Goal: Transaction & Acquisition: Purchase product/service

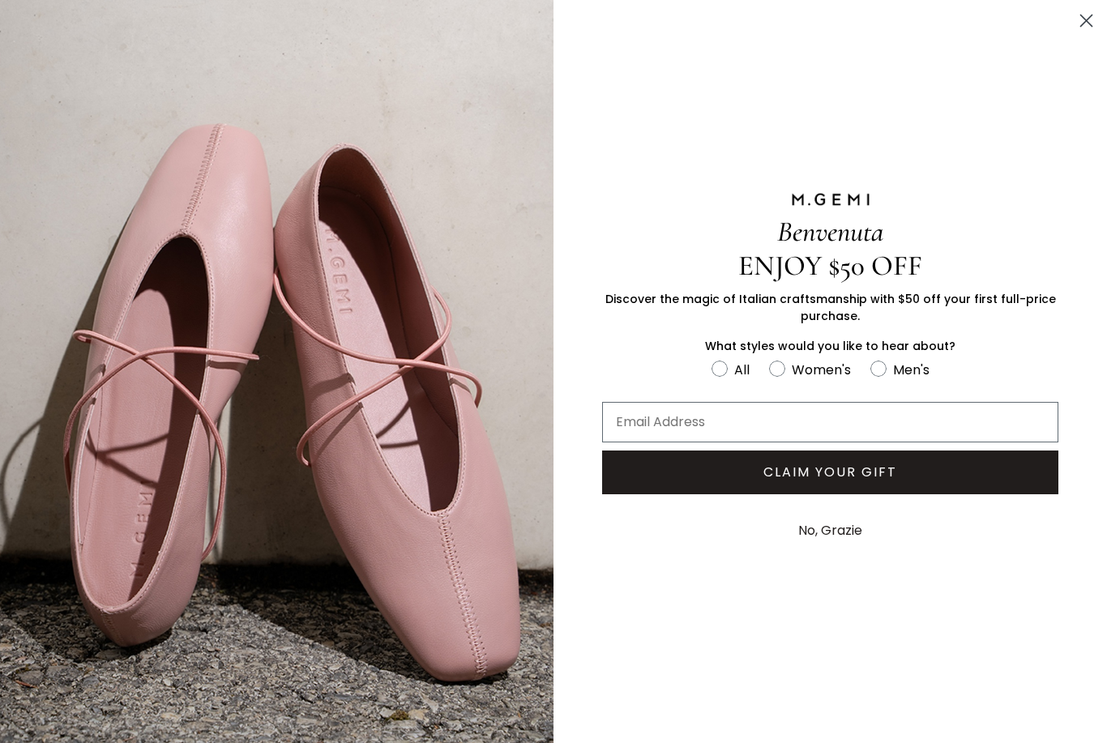
click at [832, 535] on button "No, Grazie" at bounding box center [830, 531] width 80 height 41
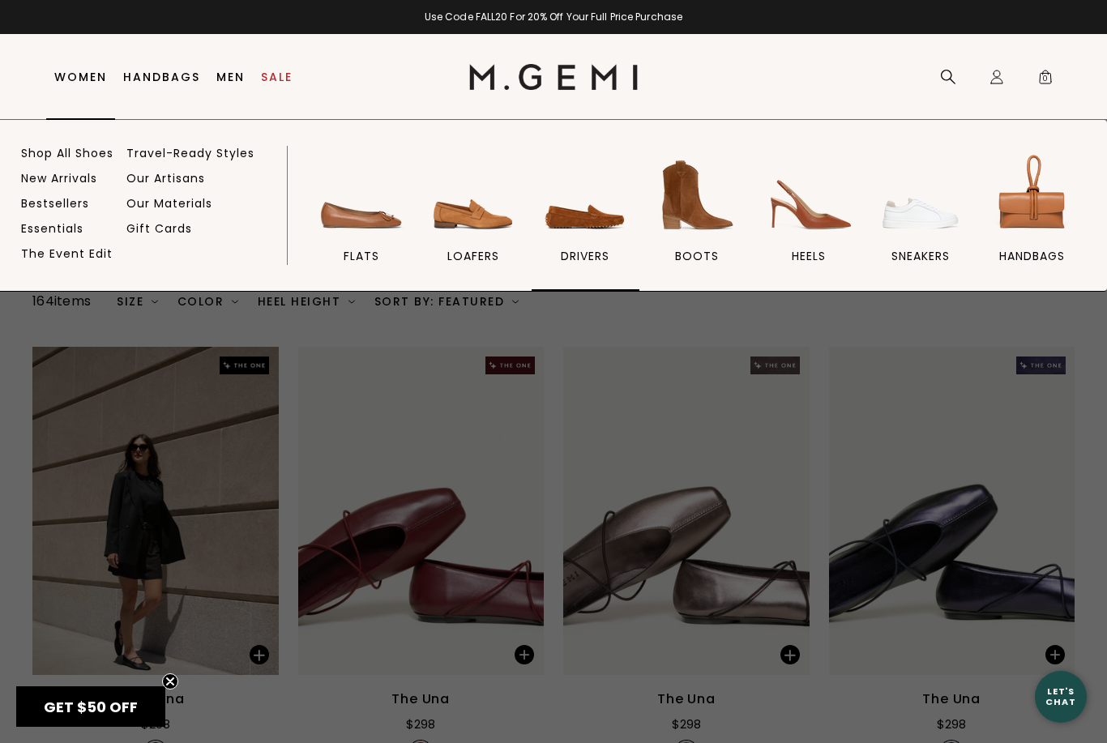
click at [579, 226] on img at bounding box center [585, 195] width 91 height 91
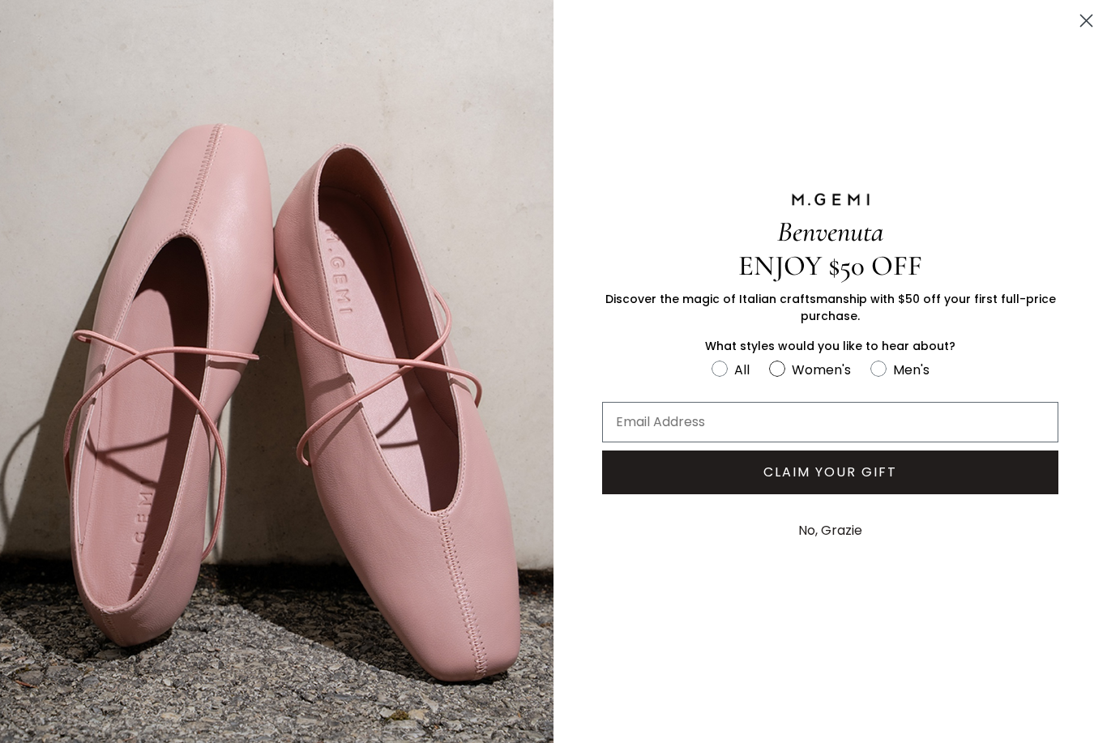
click at [782, 375] on circle "FULLSCREEN Form" at bounding box center [777, 368] width 15 height 15
click at [712, 359] on input "Women's" at bounding box center [711, 358] width 1 height 1
radio input "true"
click at [834, 538] on button "No, Grazie" at bounding box center [830, 531] width 80 height 41
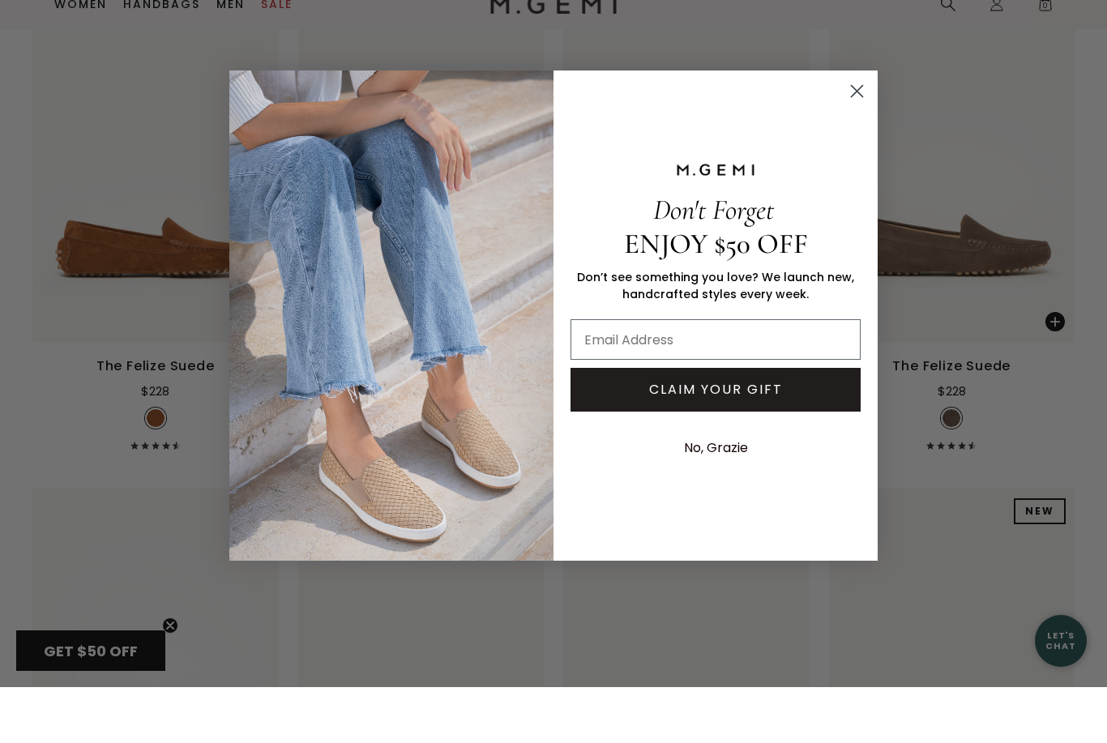
scroll to position [1313, 0]
click at [864, 134] on circle "Close dialog" at bounding box center [857, 147] width 27 height 27
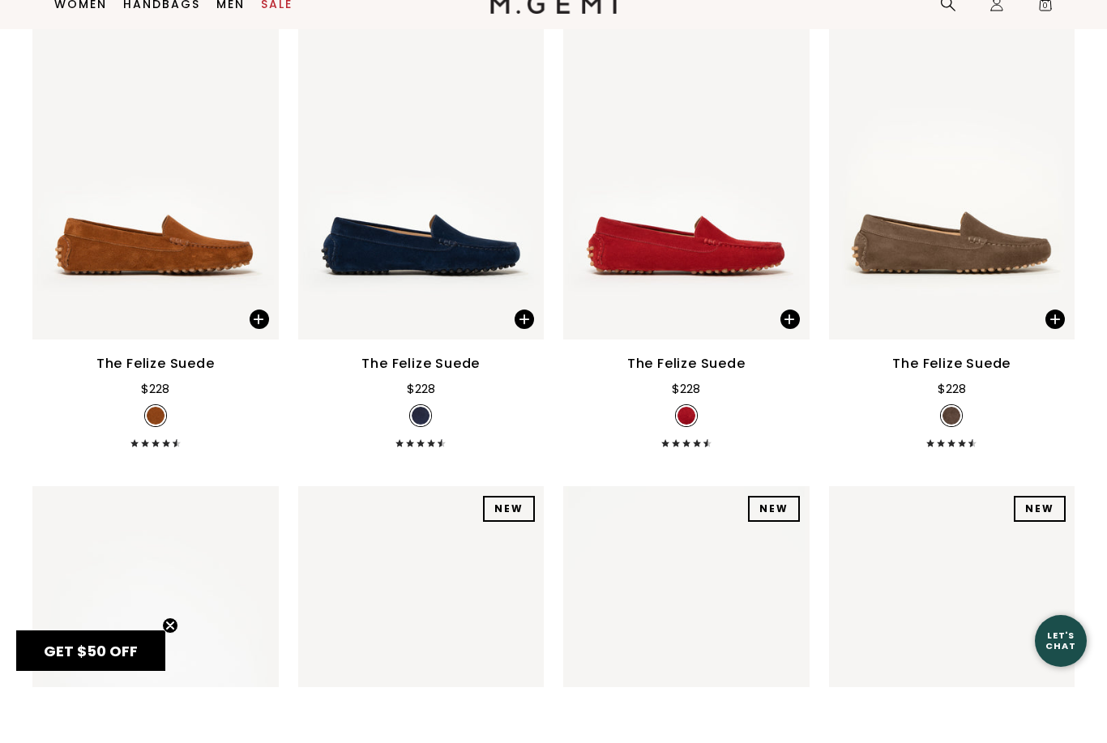
scroll to position [1369, 0]
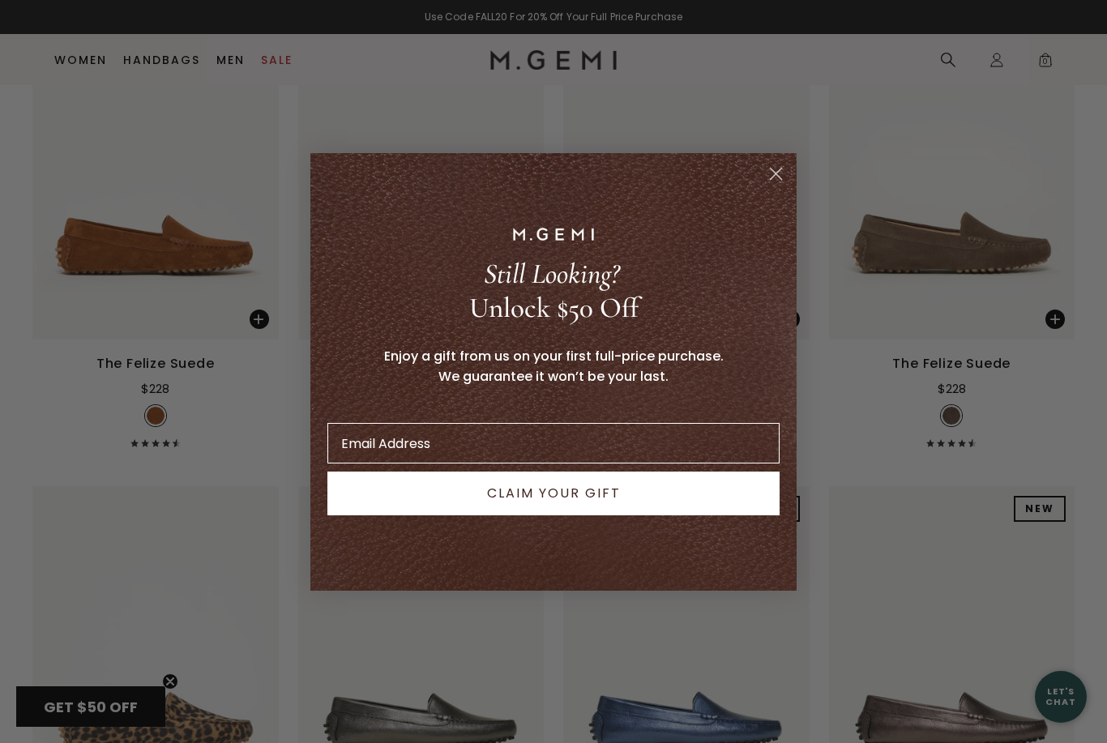
type input "[EMAIL_ADDRESS][DOMAIN_NAME]"
click at [585, 515] on button "CLAIM YOUR GIFT" at bounding box center [553, 494] width 452 height 44
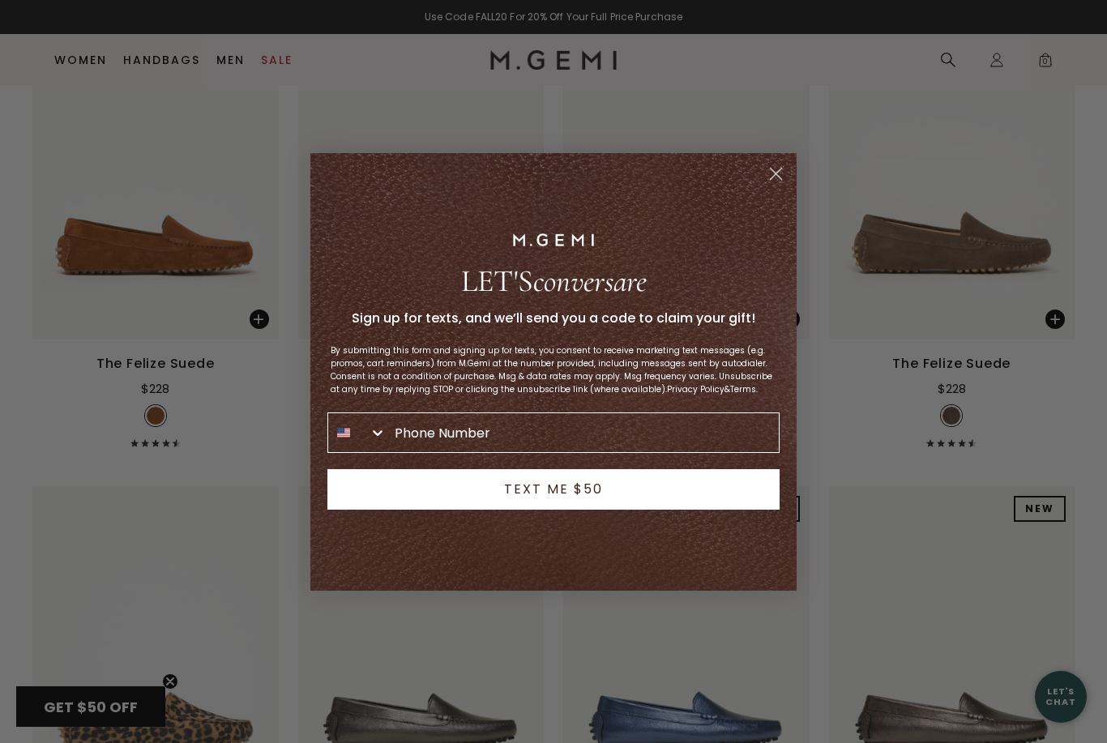
type input "541-419-2923"
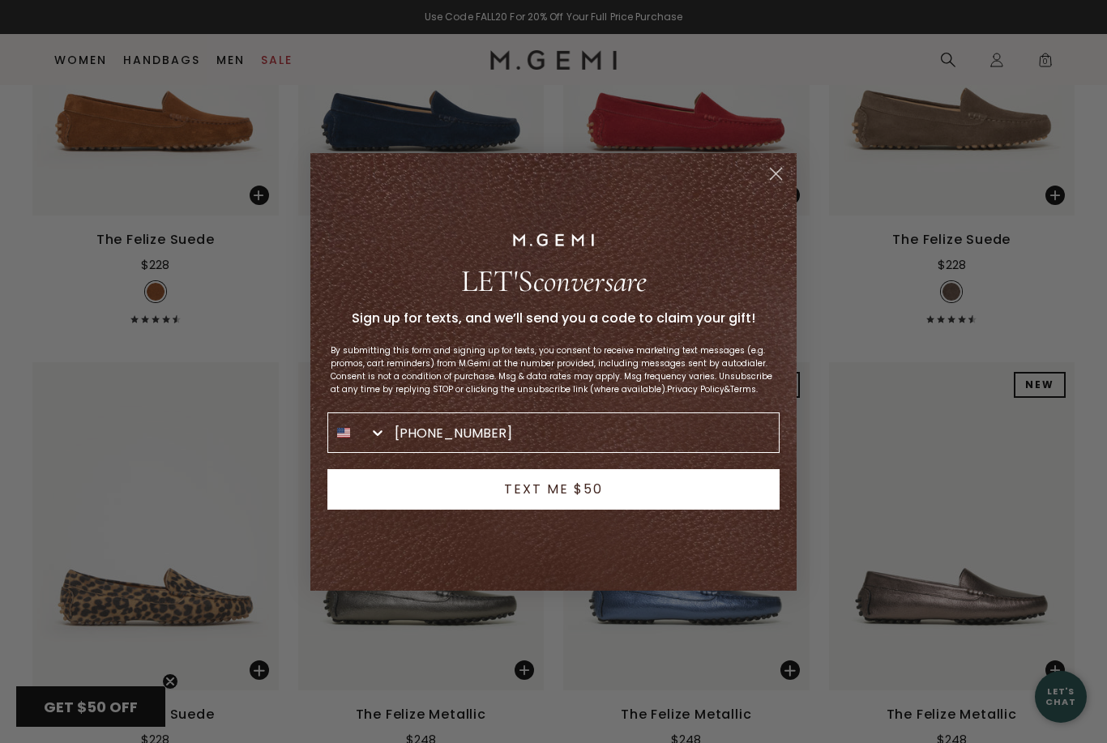
scroll to position [1505, 0]
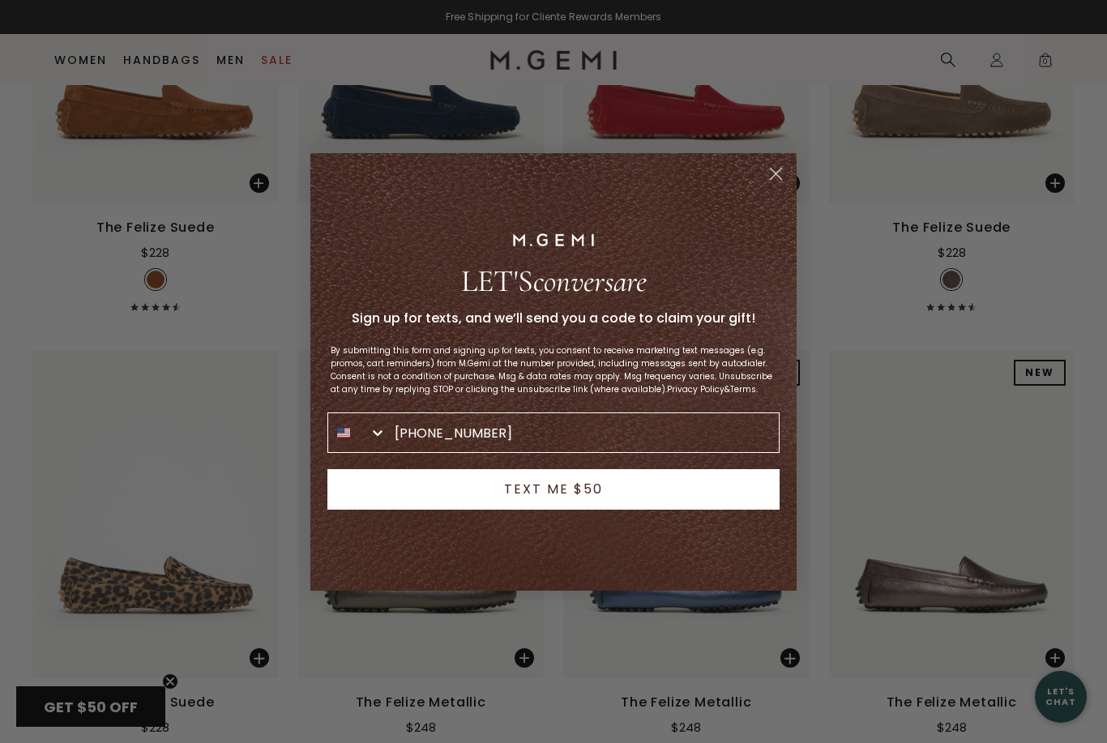
click at [579, 510] on button "TEXT ME $50" at bounding box center [553, 489] width 452 height 41
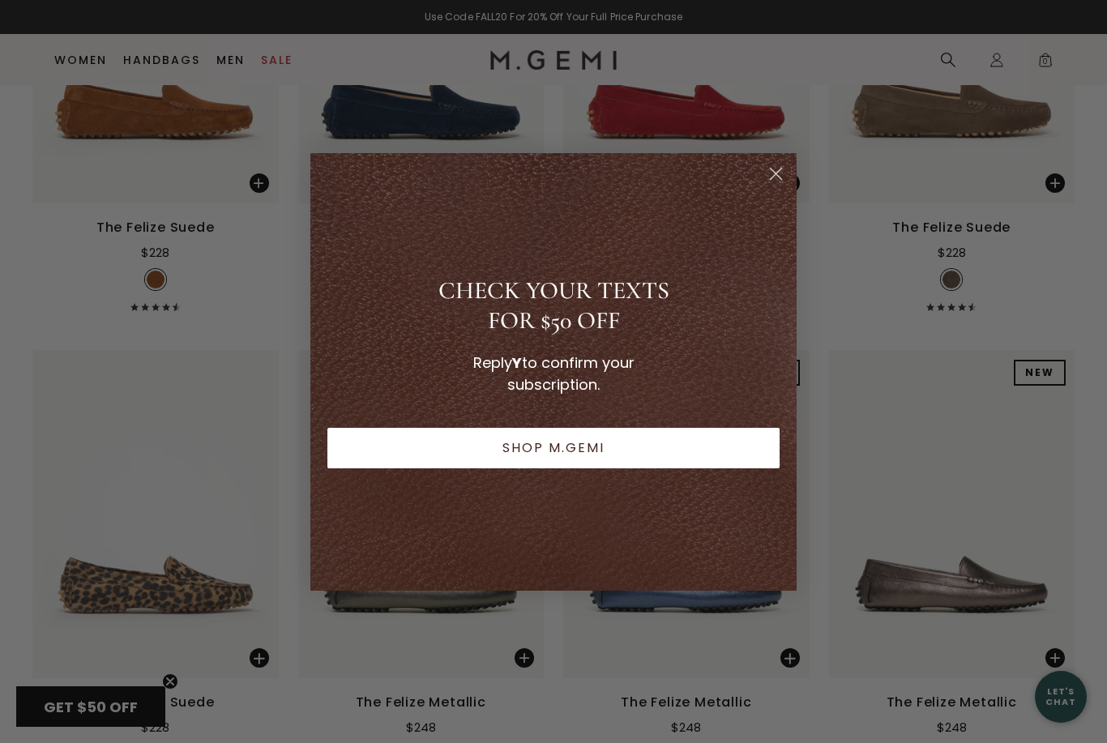
click at [777, 186] on circle "Close dialog" at bounding box center [776, 173] width 27 height 27
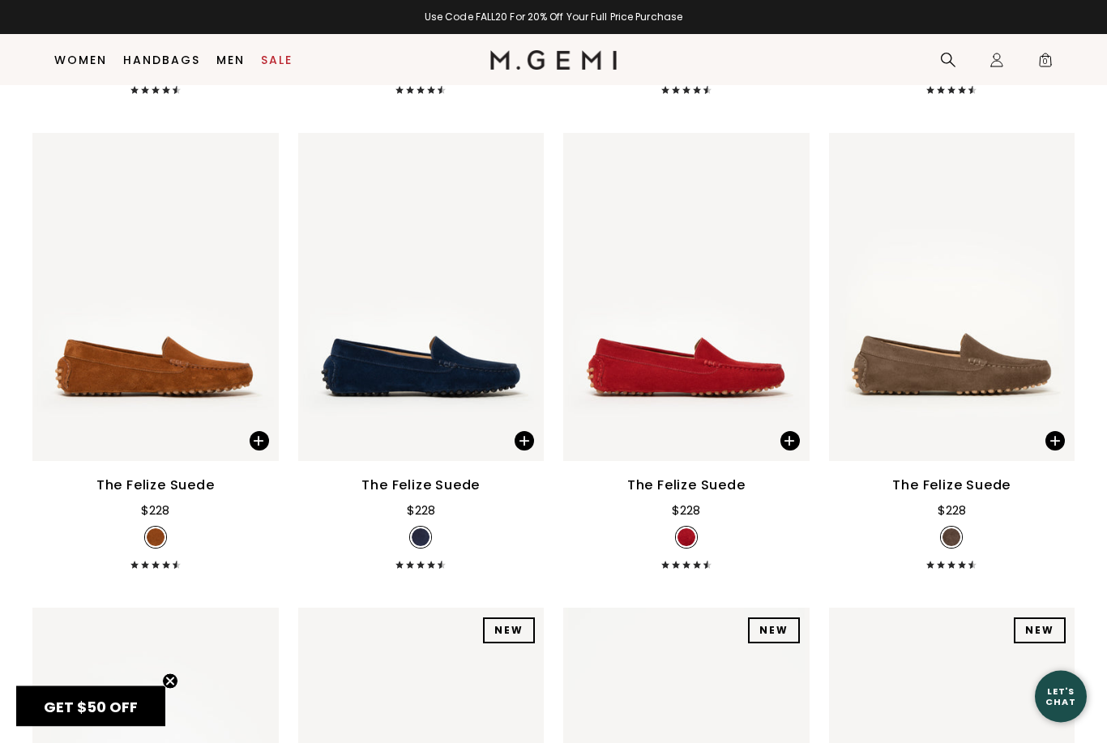
scroll to position [1247, 0]
click at [275, 66] on link "Sale" at bounding box center [277, 59] width 32 height 13
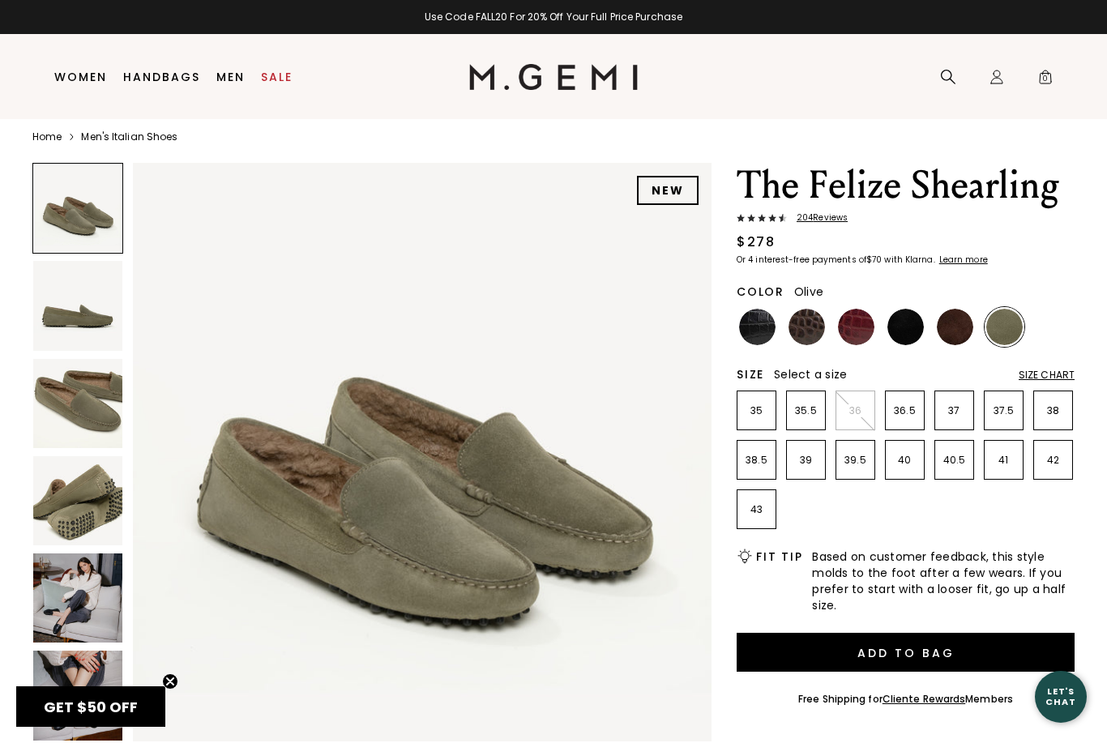
scroll to position [11, 0]
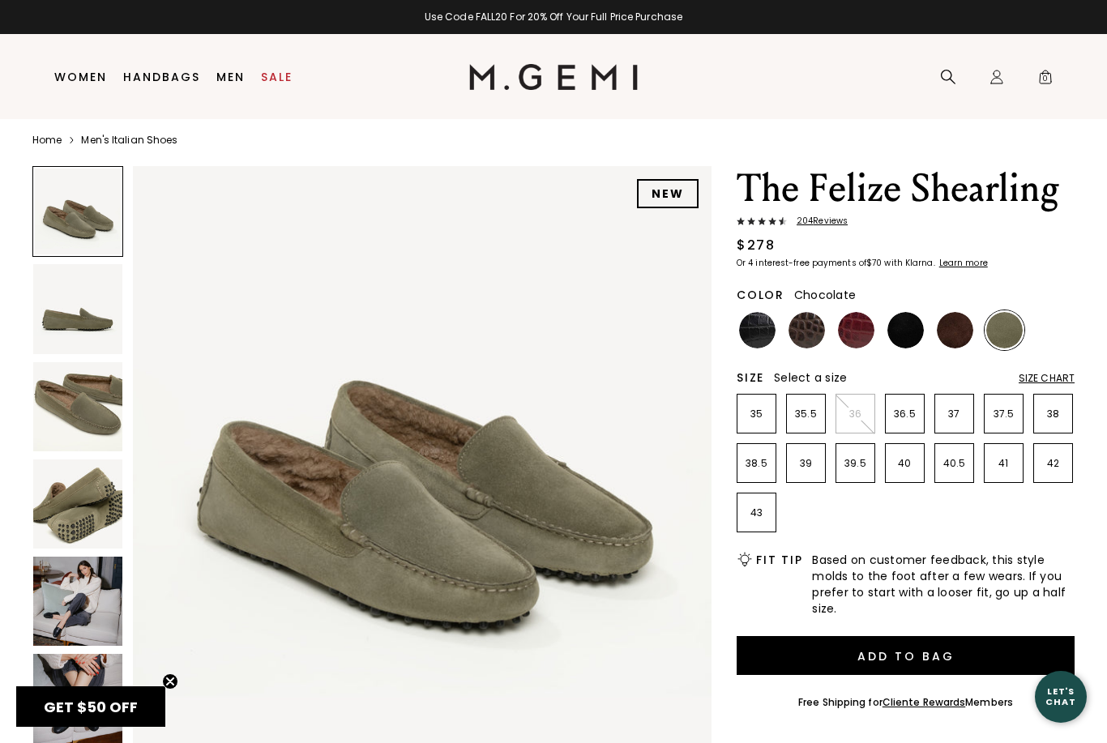
click at [958, 334] on img at bounding box center [955, 330] width 36 height 36
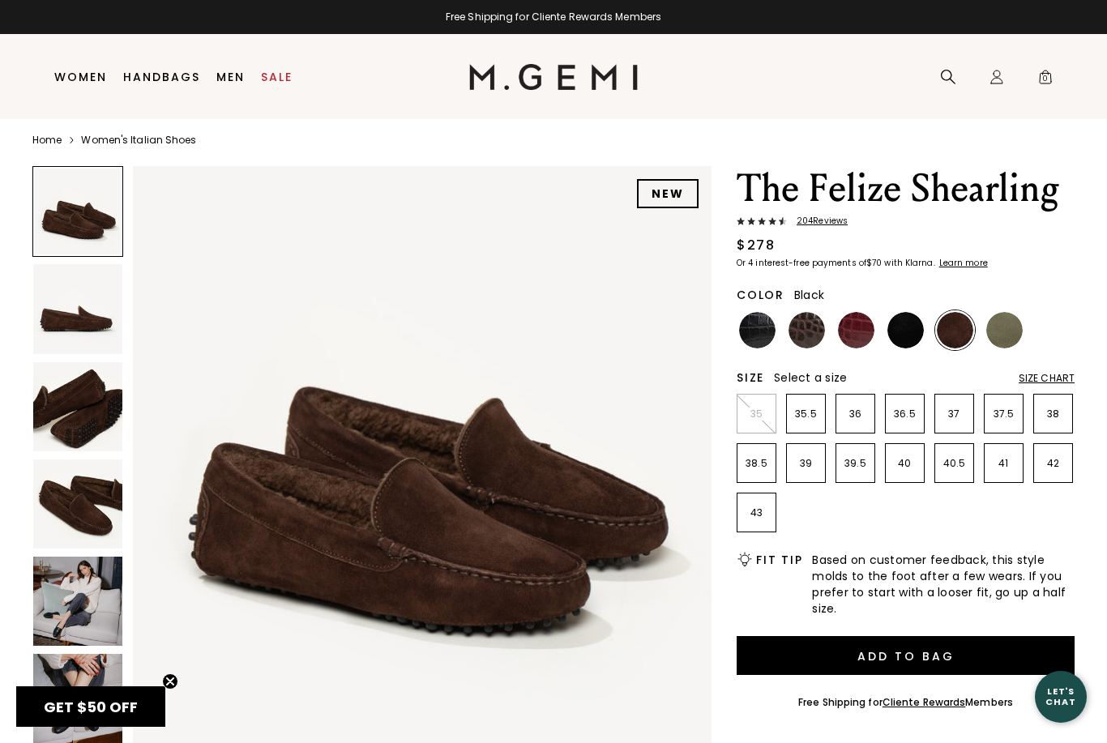
click at [910, 332] on img at bounding box center [905, 330] width 36 height 36
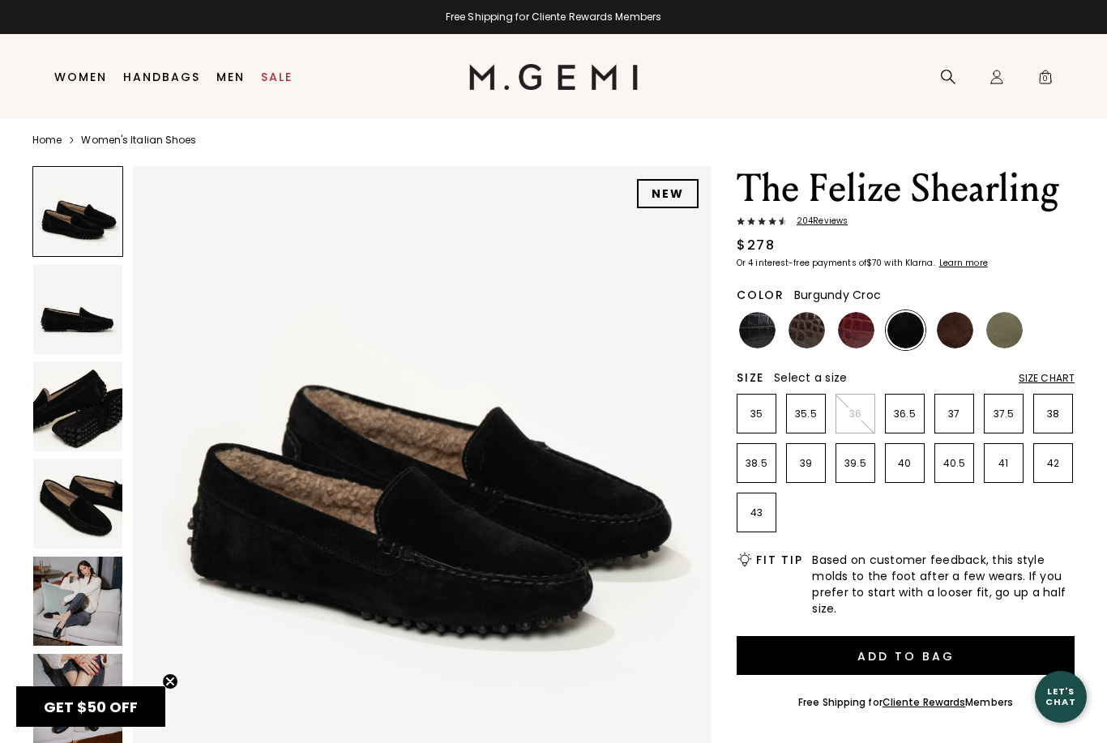
click at [859, 339] on img at bounding box center [856, 330] width 36 height 36
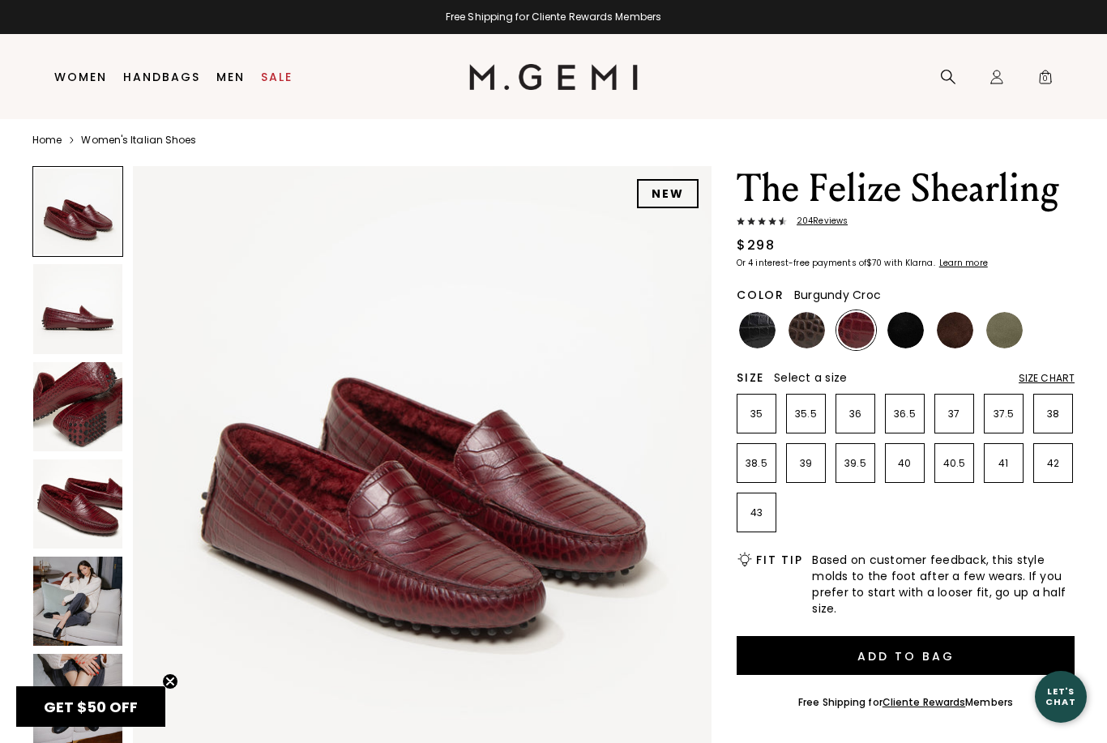
click at [802, 334] on img at bounding box center [807, 330] width 36 height 36
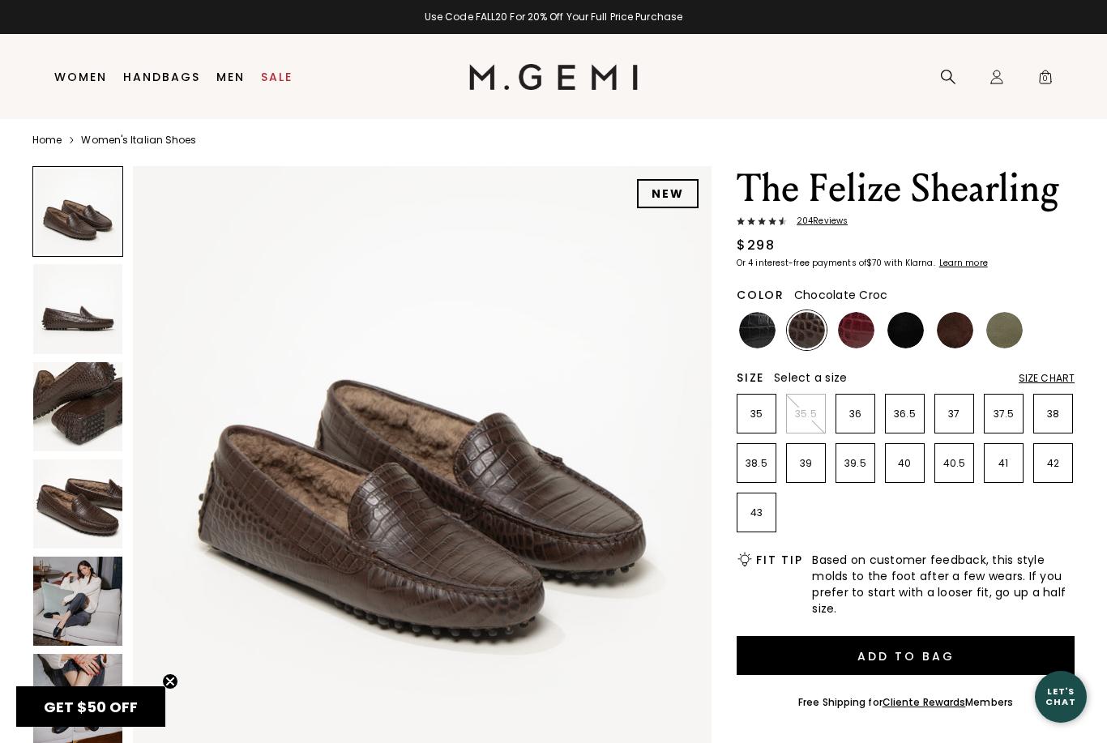
click at [759, 332] on img at bounding box center [757, 330] width 36 height 36
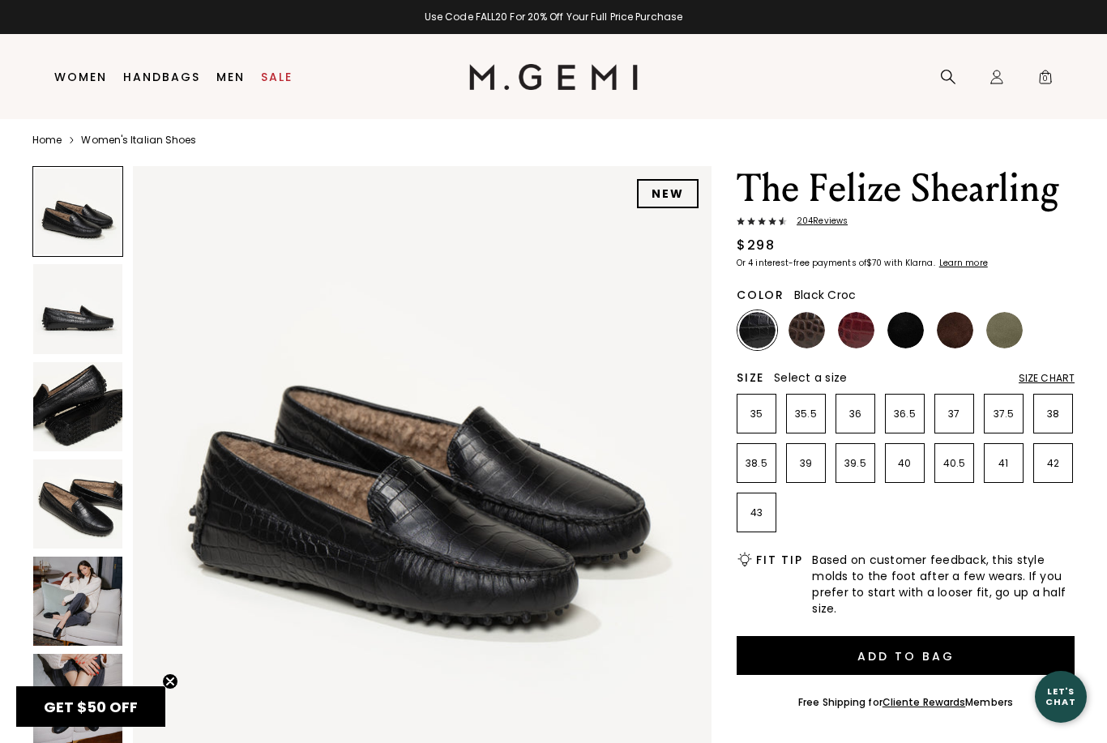
click at [1011, 334] on img at bounding box center [1004, 330] width 36 height 36
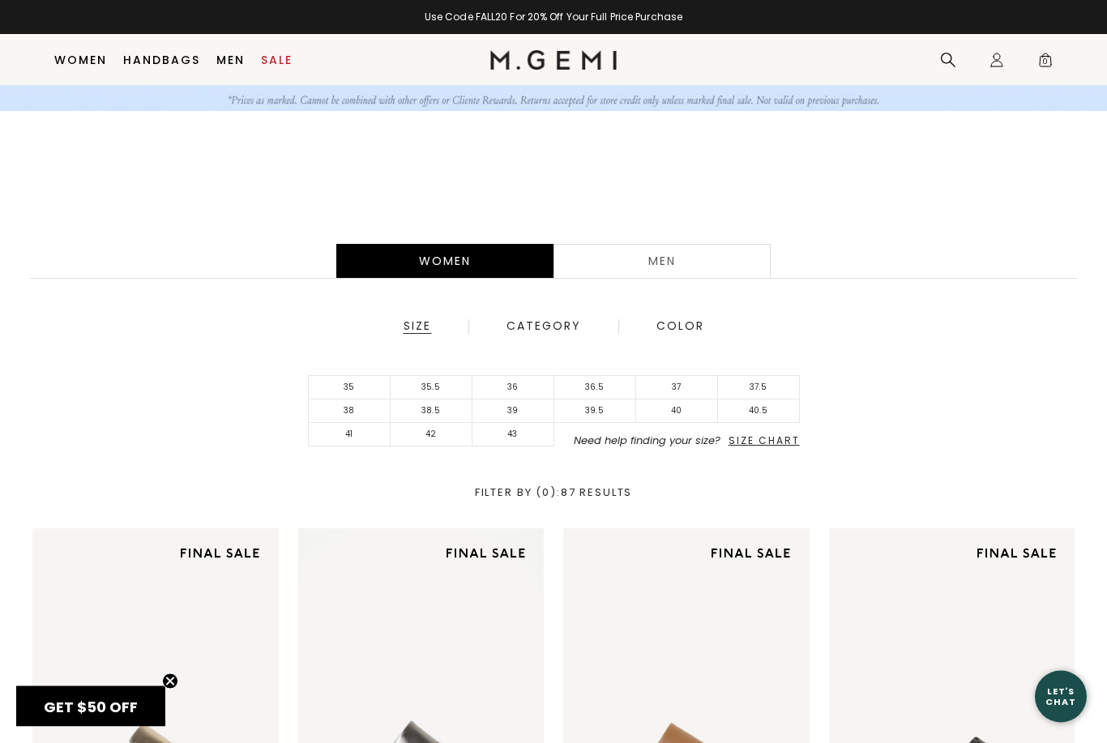
scroll to position [243, 0]
click at [760, 437] on span "Size Chart" at bounding box center [764, 441] width 71 height 14
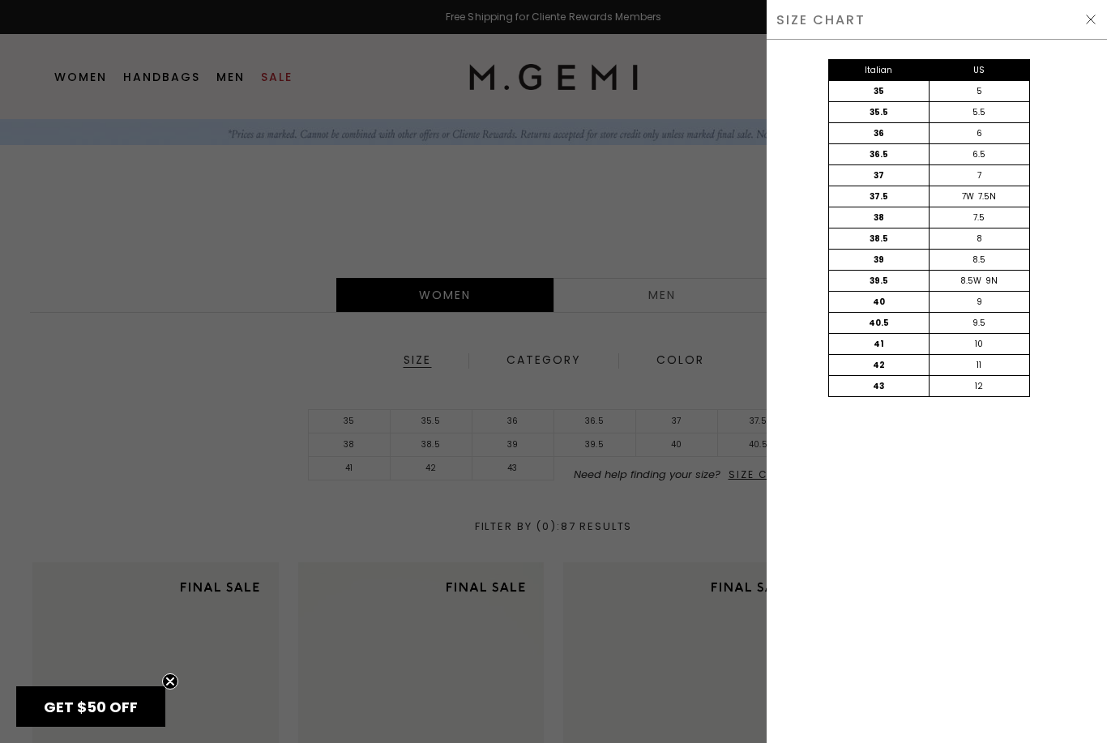
click at [1085, 28] on div "SIZE CHART" at bounding box center [937, 20] width 340 height 40
click at [1085, 30] on div "SIZE CHART" at bounding box center [937, 20] width 340 height 40
click at [1088, 25] on img at bounding box center [1090, 19] width 13 height 13
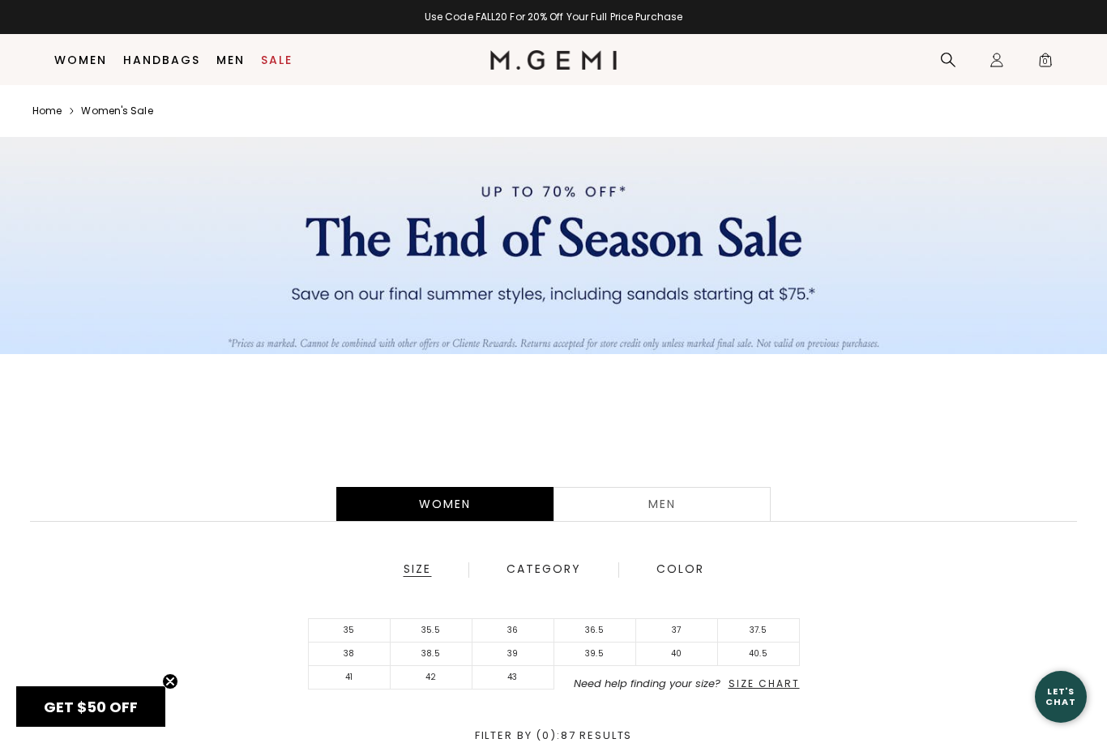
scroll to position [243, 0]
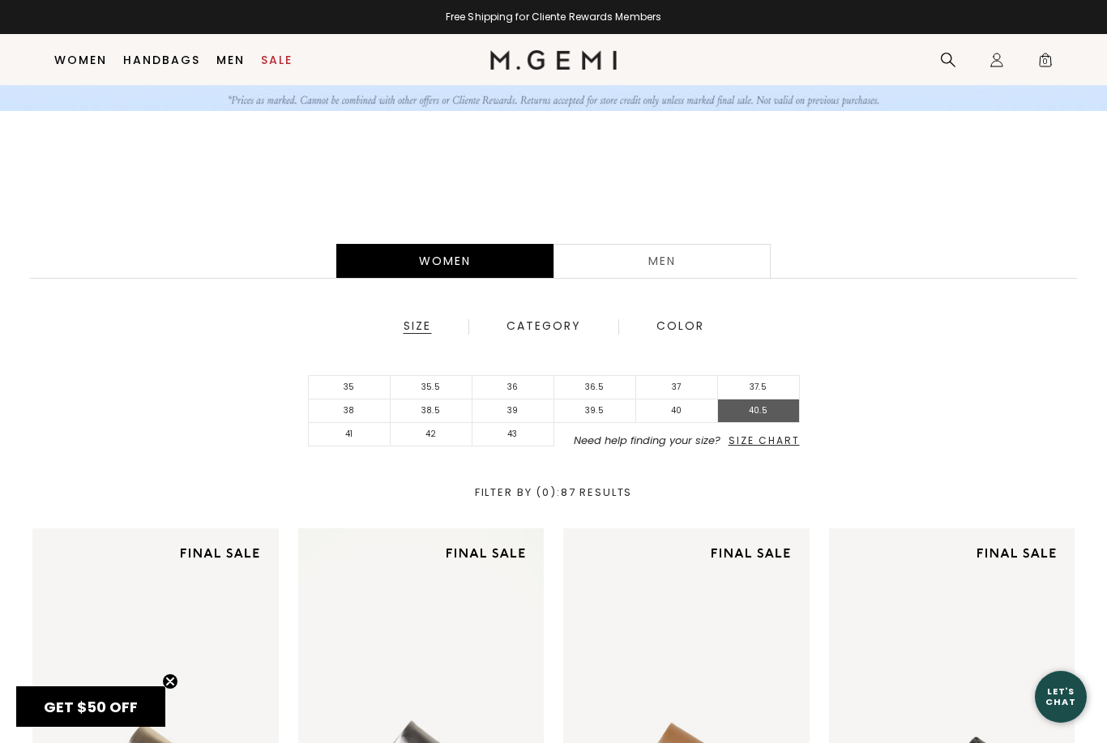
click at [766, 415] on li "40.5" at bounding box center [759, 412] width 82 height 24
